Goal: Information Seeking & Learning: Learn about a topic

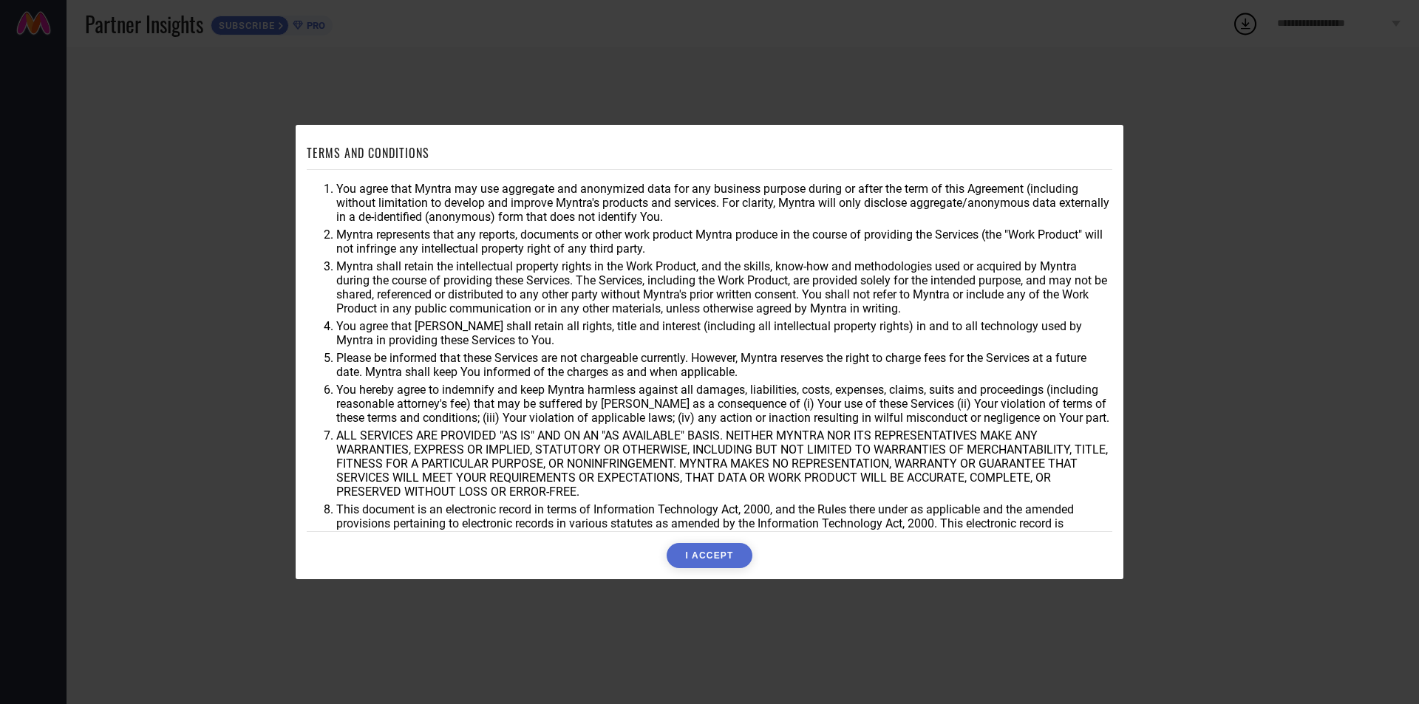
scroll to position [39, 0]
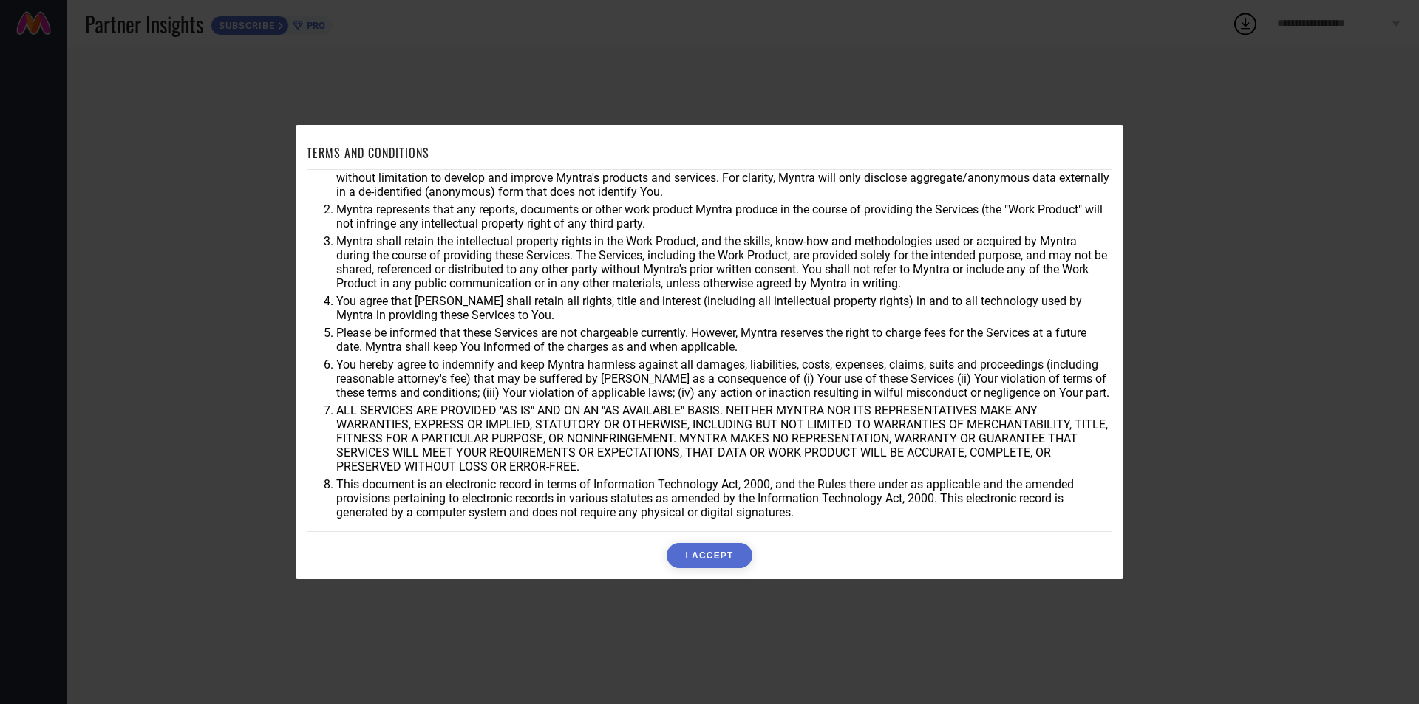
click at [711, 559] on button "I ACCEPT" at bounding box center [708, 555] width 85 height 25
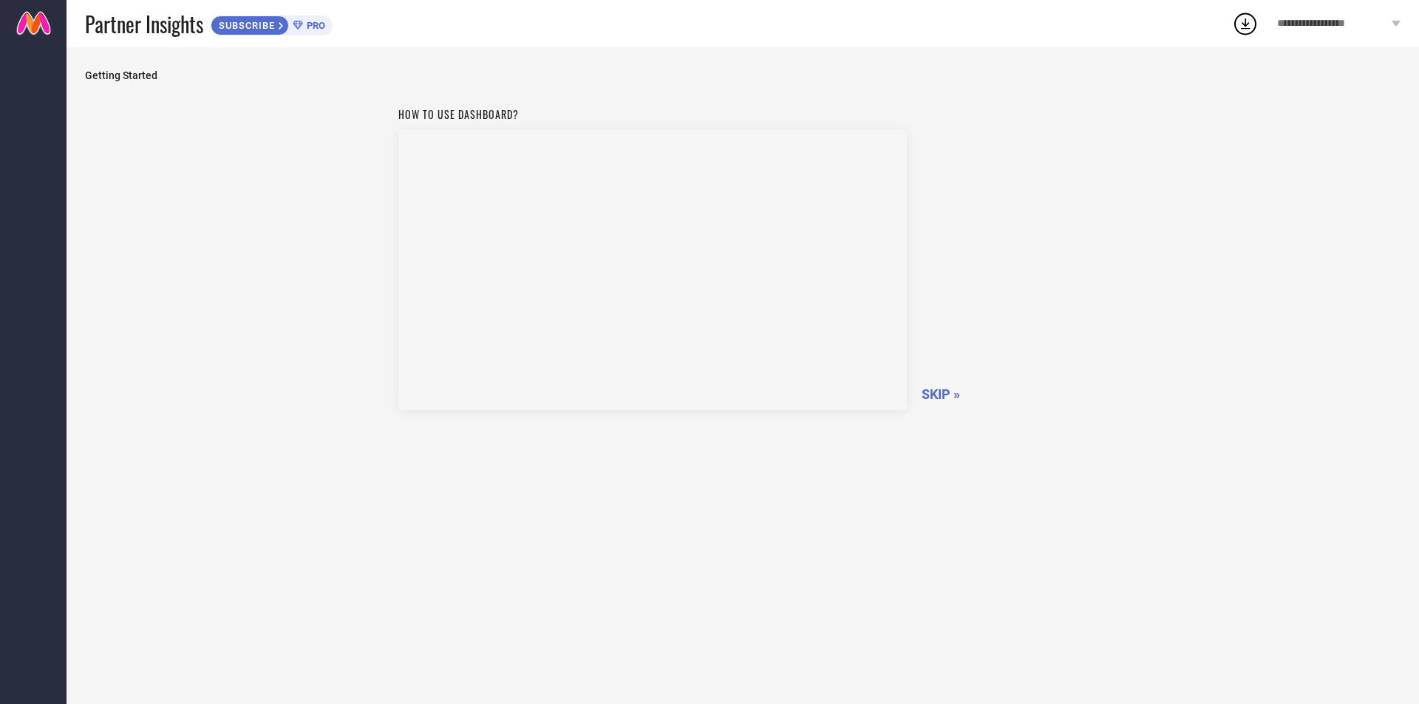
click at [1249, 22] on icon at bounding box center [1245, 23] width 27 height 27
click at [1389, 27] on div "**********" at bounding box center [1338, 23] width 160 height 47
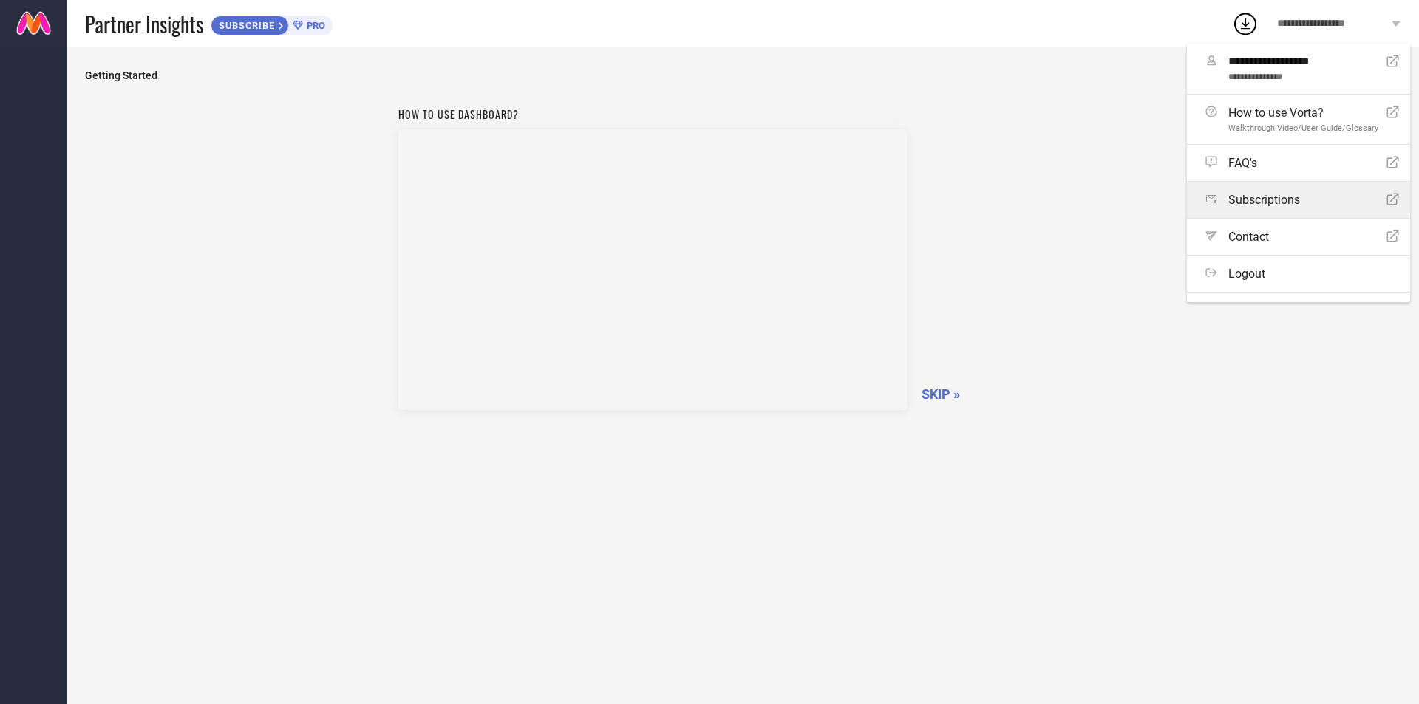
click at [1286, 207] on link "Subscriptions Open Icon" at bounding box center [1298, 200] width 223 height 36
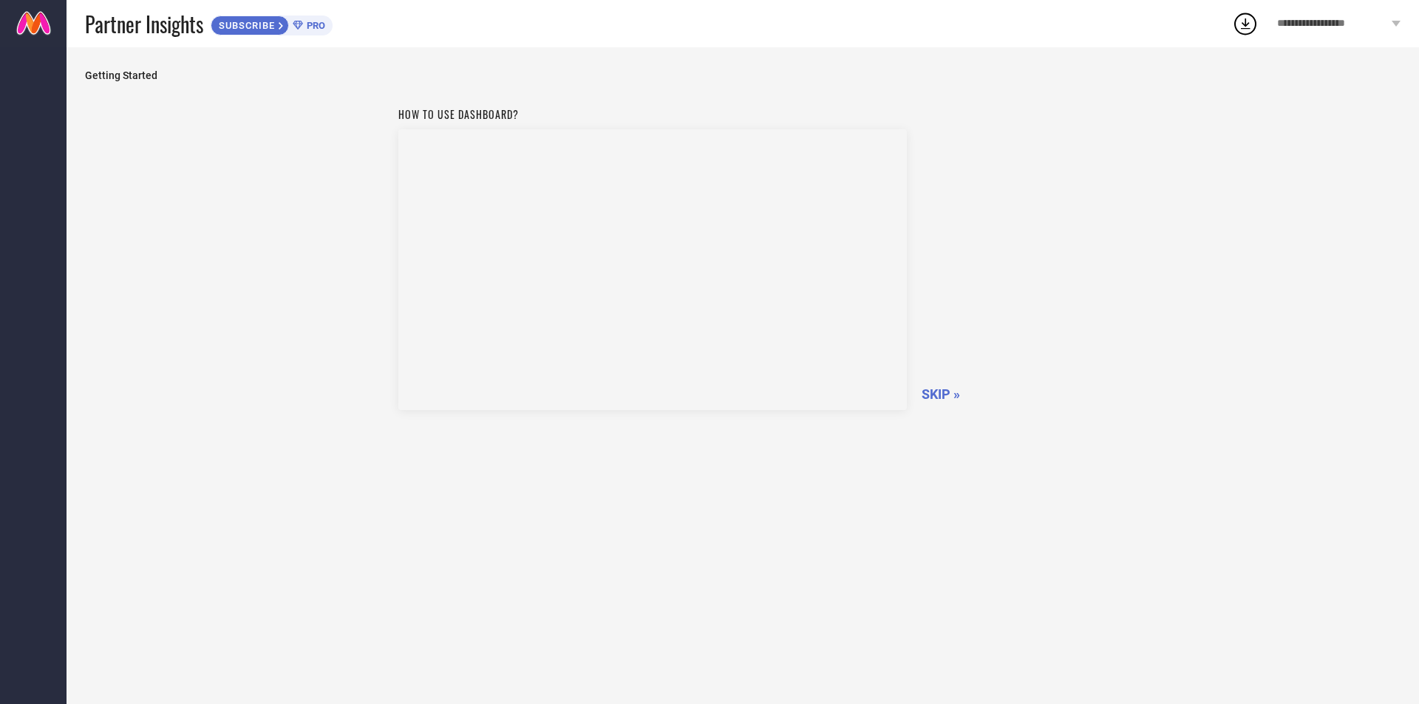
click at [942, 392] on span "SKIP »" at bounding box center [940, 394] width 38 height 16
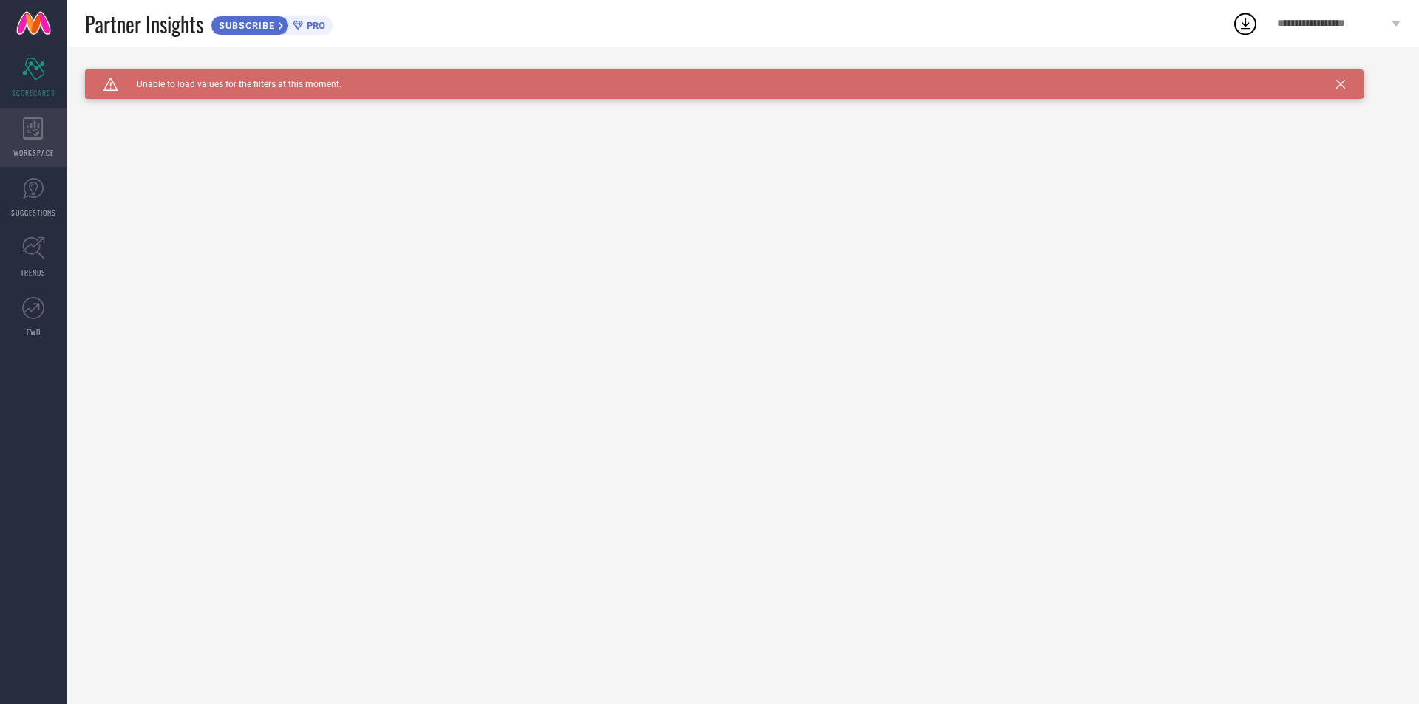
click at [32, 134] on icon at bounding box center [33, 128] width 21 height 22
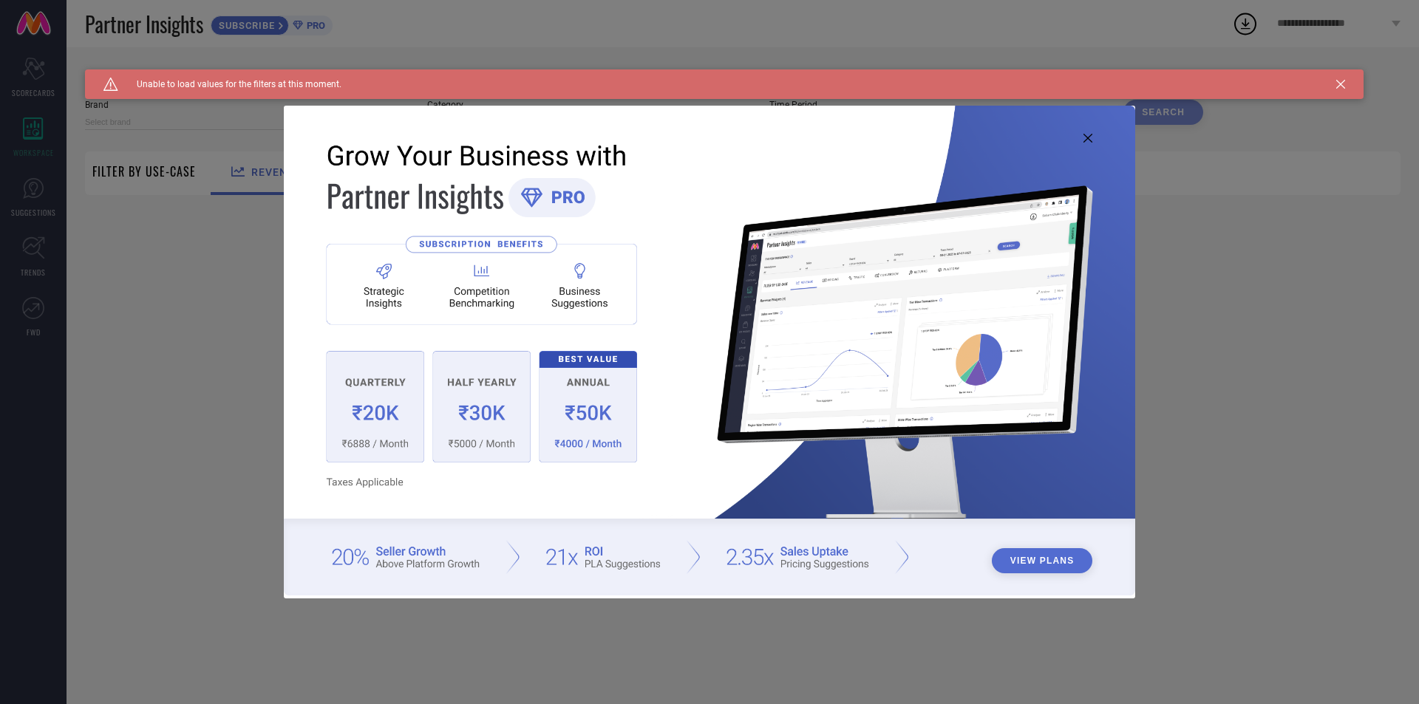
type input "1 STOP FASHION"
type input "All"
click at [1093, 136] on img at bounding box center [709, 350] width 851 height 489
click at [146, 182] on div "View Plans" at bounding box center [709, 352] width 1419 height 704
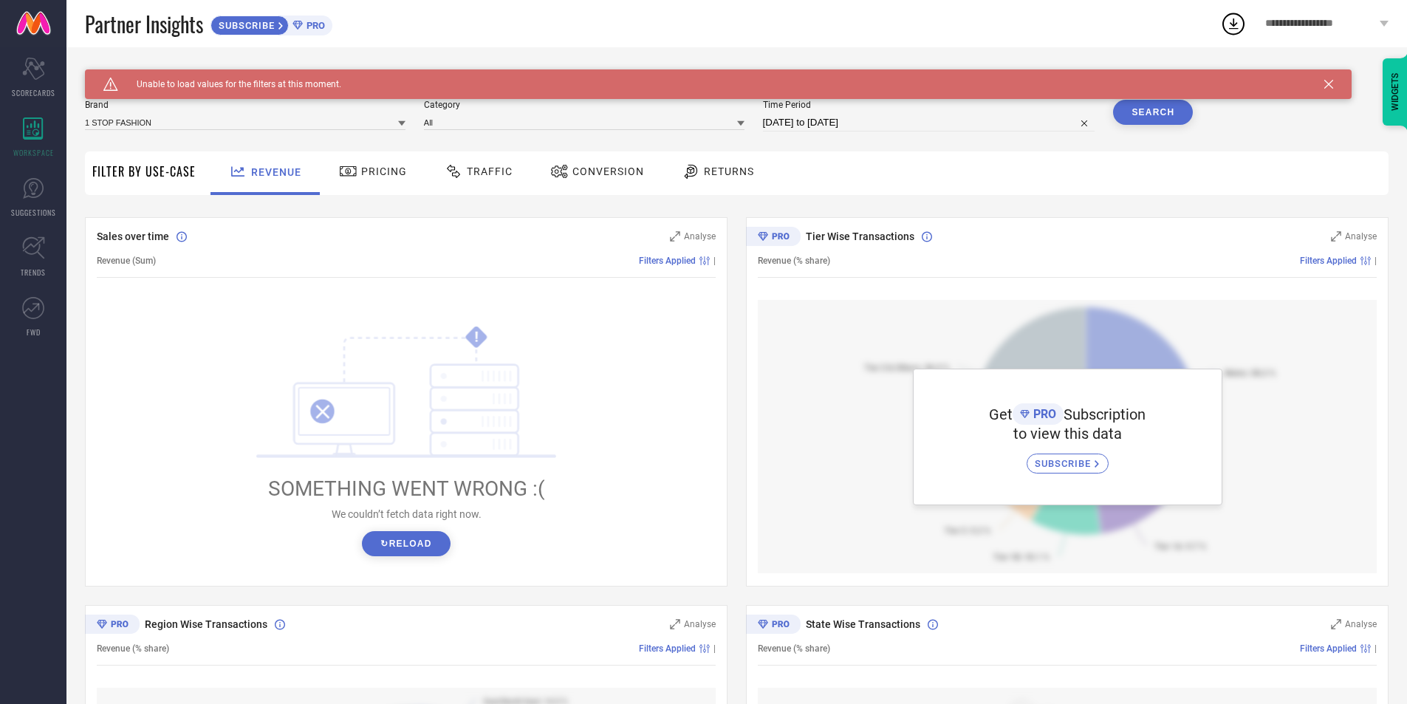
click at [146, 182] on div "Filter By Use-Case" at bounding box center [143, 173] width 103 height 44
click at [151, 177] on span "Filter By Use-Case" at bounding box center [143, 172] width 103 height 18
click at [153, 174] on span "Filter By Use-Case" at bounding box center [143, 172] width 103 height 18
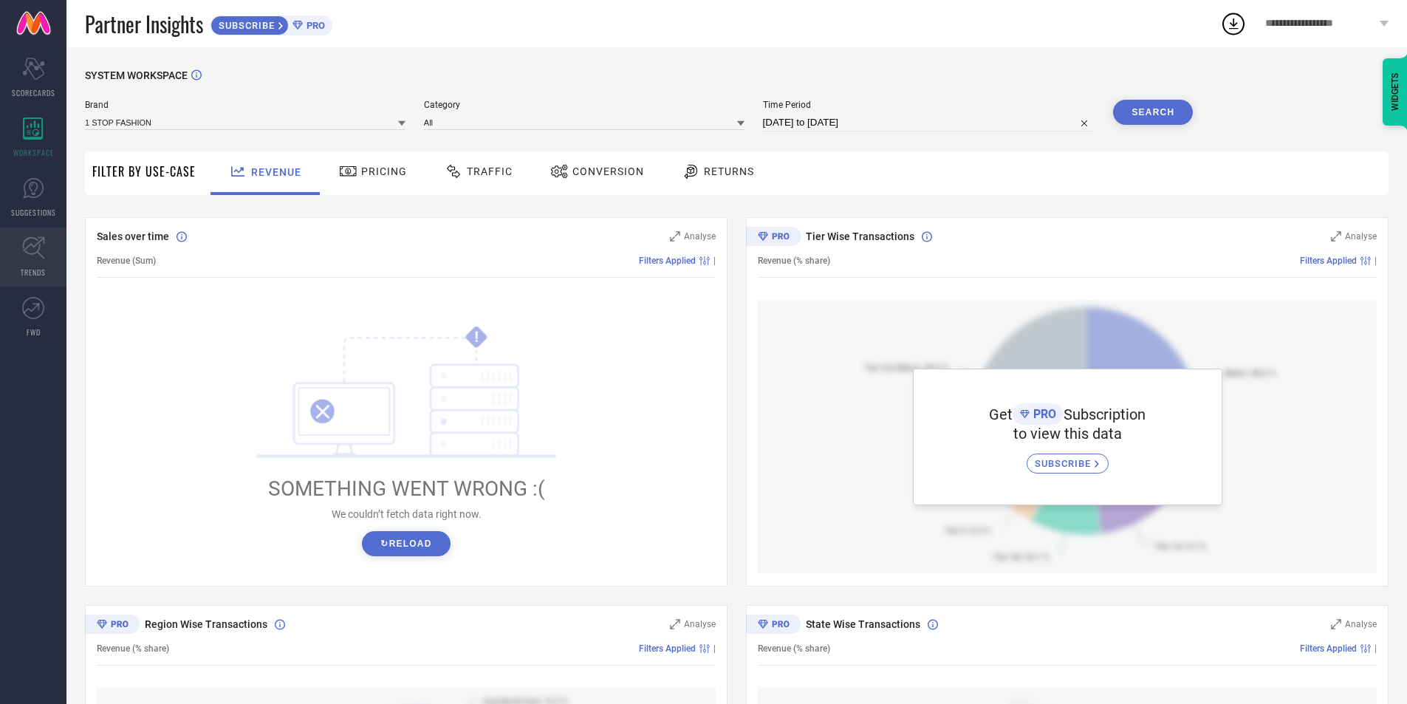
click at [20, 259] on link "TRENDS" at bounding box center [33, 257] width 66 height 59
